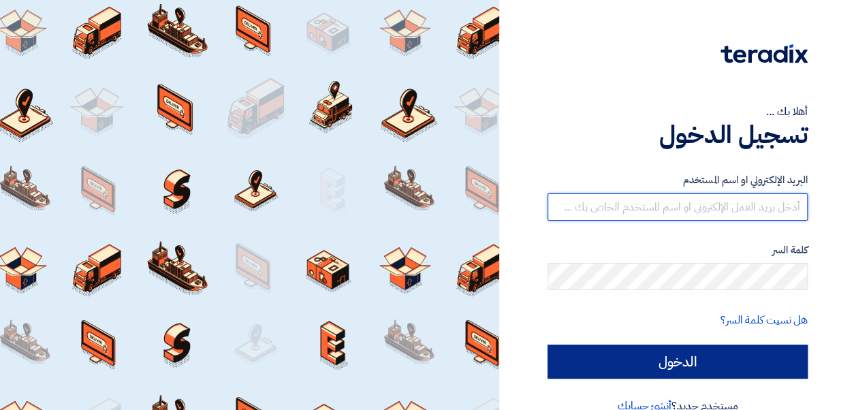
type input "[EMAIL_ADDRESS][DOMAIN_NAME]"
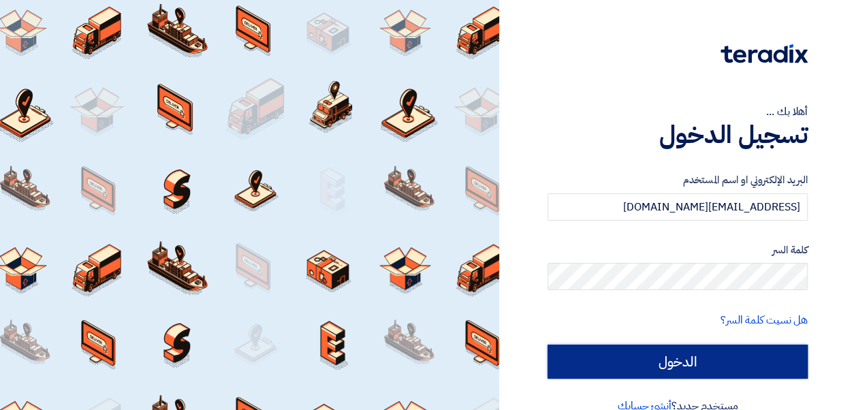
click at [642, 356] on input "الدخول" at bounding box center [678, 362] width 260 height 34
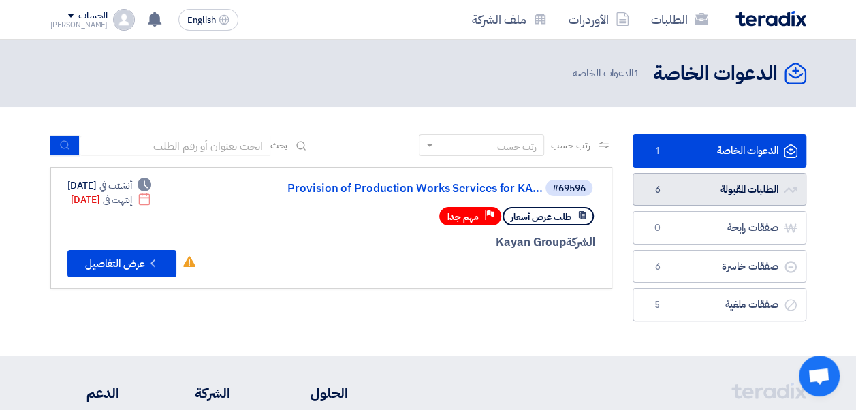
click at [781, 195] on link "الطلبات المقبولة الطلبات المقبولة 6" at bounding box center [720, 189] width 174 height 33
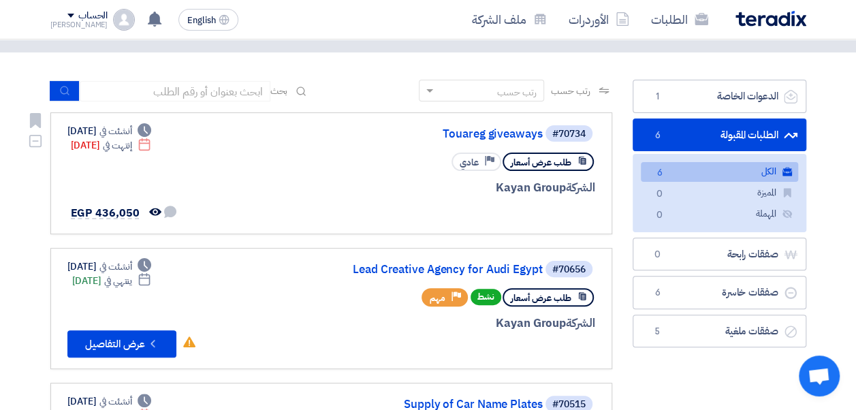
scroll to position [136, 0]
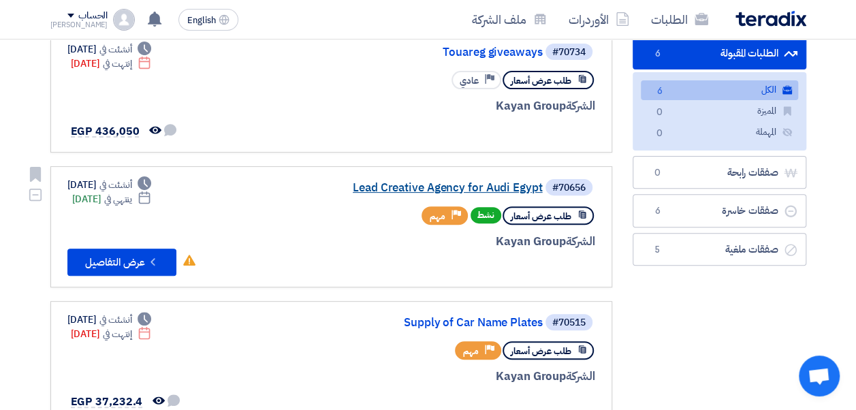
click at [392, 188] on link "Lead Creative Agency for Audi Egypt" at bounding box center [406, 188] width 272 height 12
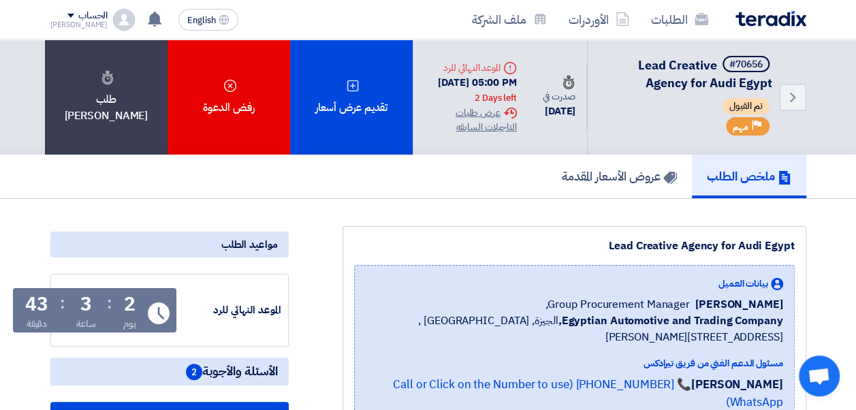
click at [305, 195] on div "ملخص الطلب عروض الأسعار المقدمة" at bounding box center [428, 177] width 756 height 44
